Goal: Task Accomplishment & Management: Complete application form

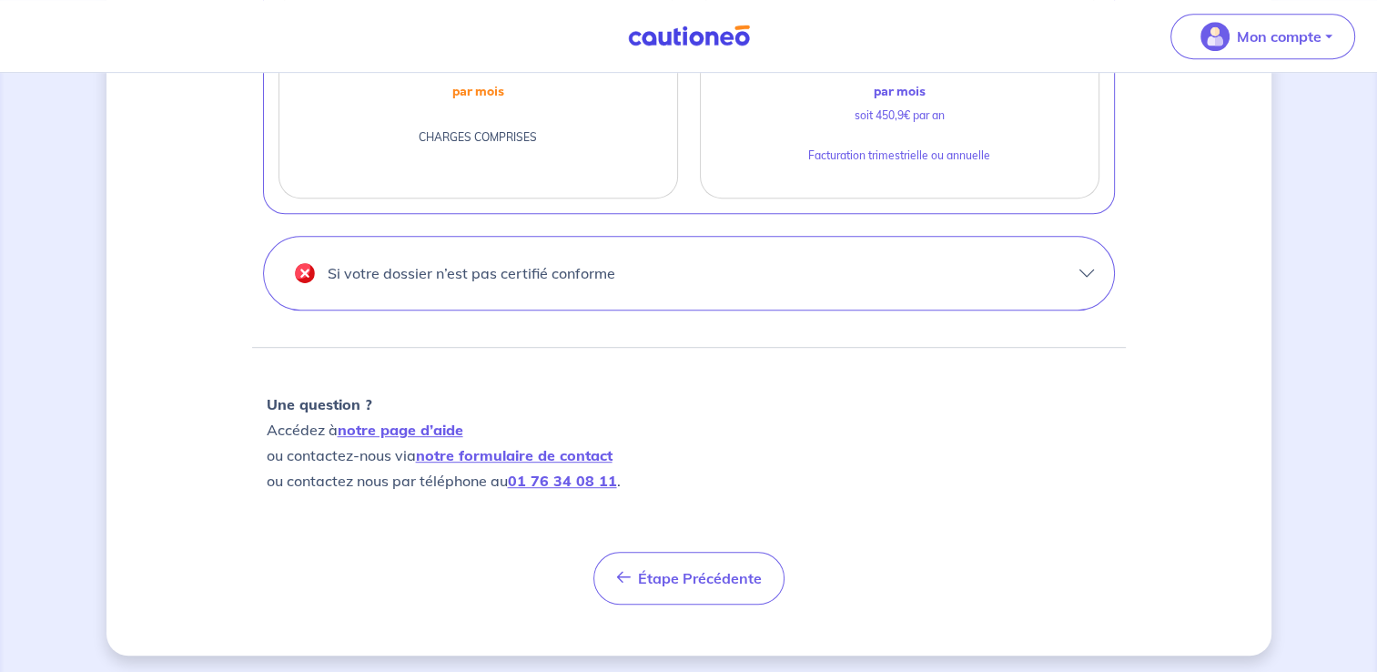
scroll to position [920, 0]
